Goal: Task Accomplishment & Management: Use online tool/utility

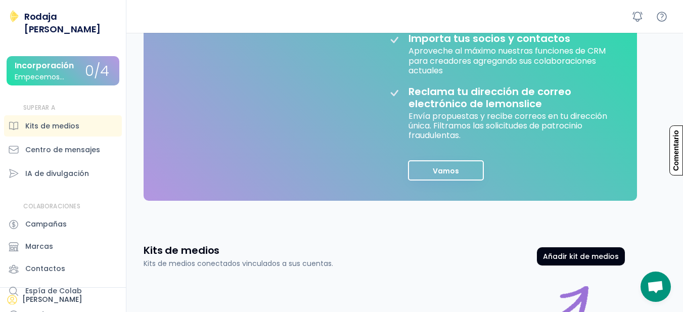
scroll to position [243, 0]
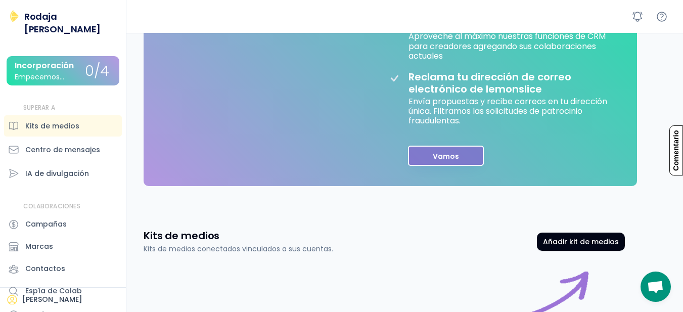
click at [444, 158] on font "Vamos" at bounding box center [446, 156] width 26 height 10
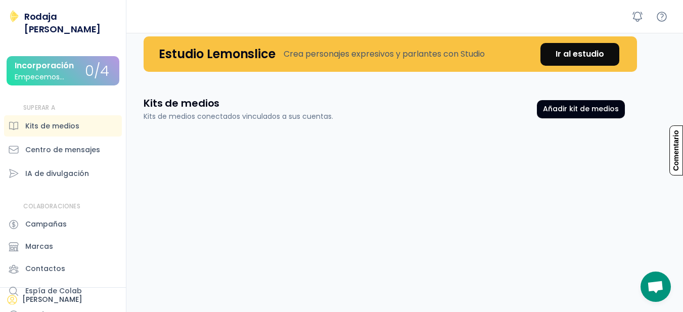
scroll to position [0, 0]
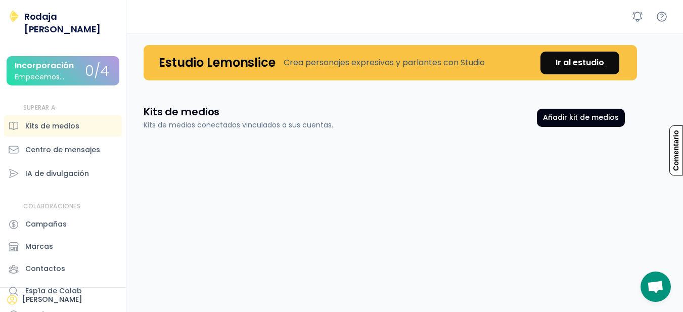
click at [584, 63] on font "Ir al estudio" at bounding box center [579, 63] width 49 height 12
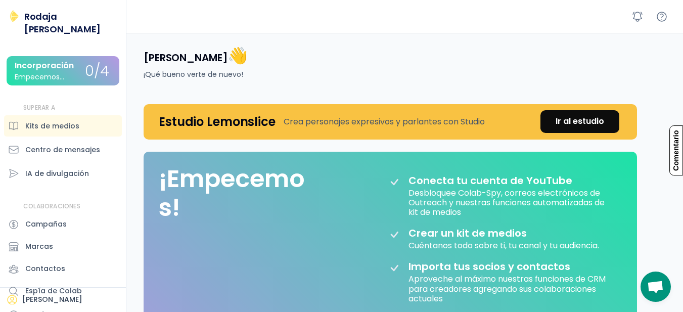
click at [47, 72] on font "Empecemos..." at bounding box center [40, 77] width 50 height 10
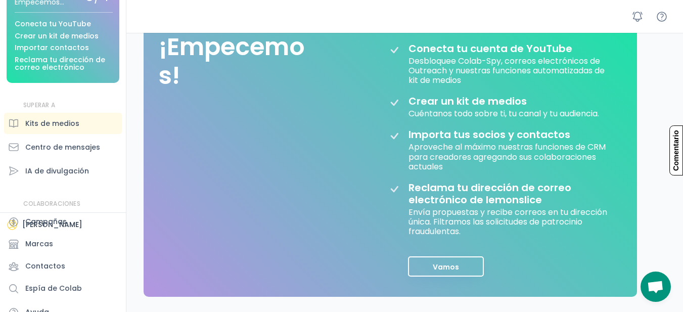
scroll to position [112, 0]
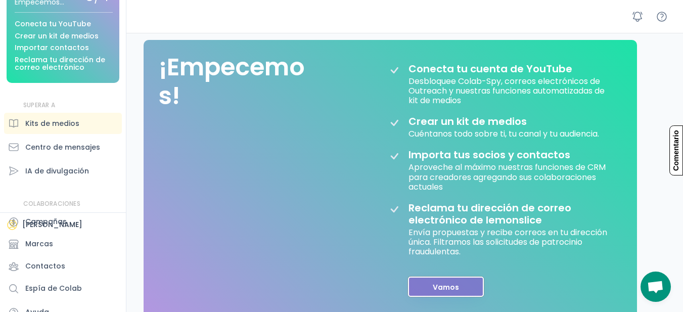
click at [430, 283] on button "Vamos" at bounding box center [446, 286] width 76 height 20
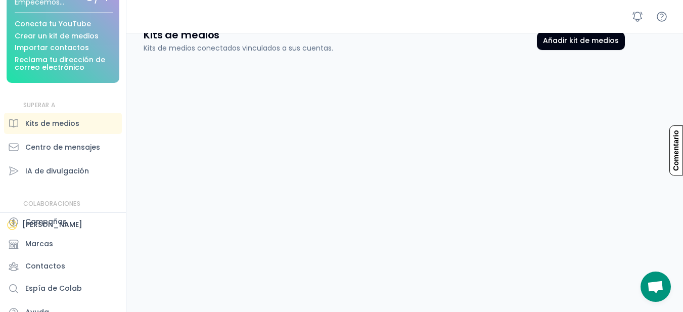
scroll to position [53, 0]
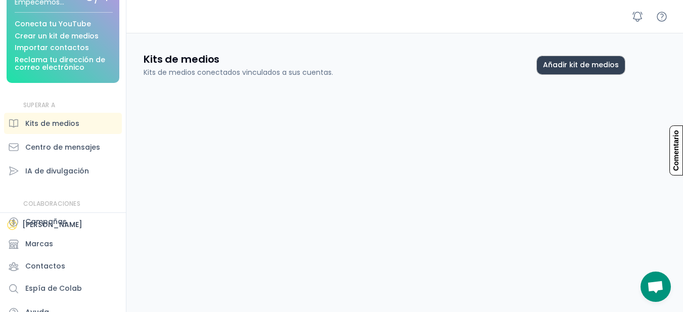
click at [593, 66] on font "Añadir kit de medios" at bounding box center [581, 65] width 76 height 10
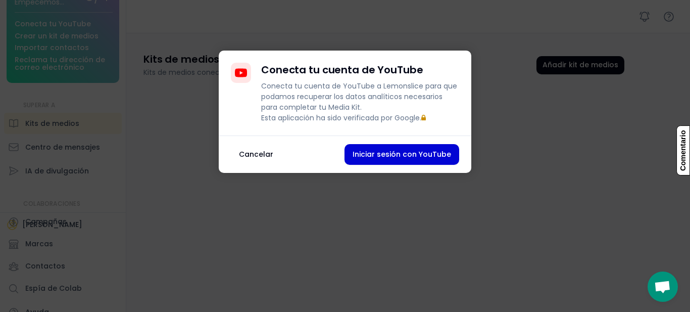
click at [549, 132] on div at bounding box center [345, 156] width 690 height 312
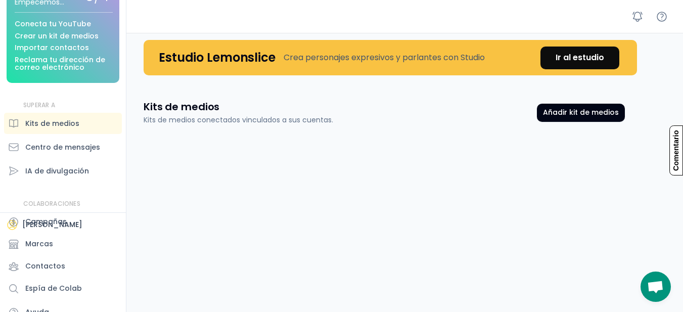
scroll to position [0, 0]
